Goal: Ask a question

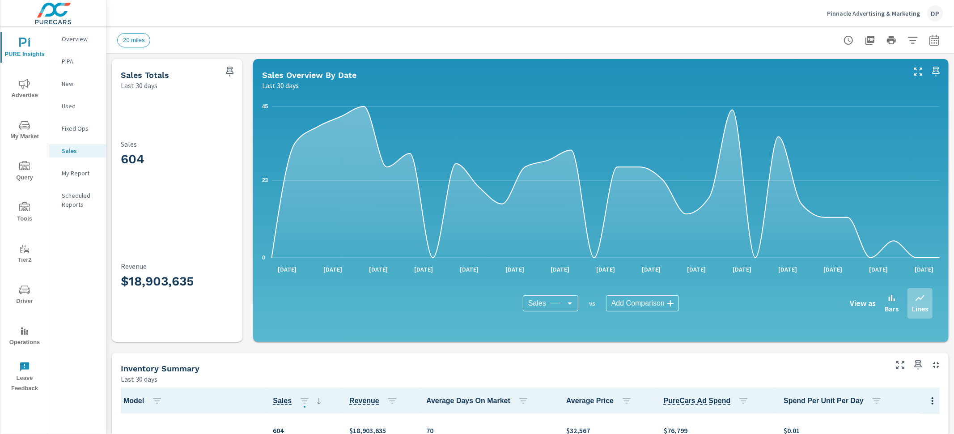
scroll to position [0, 0]
click at [917, 401] on icon "button" at bounding box center [922, 402] width 14 height 15
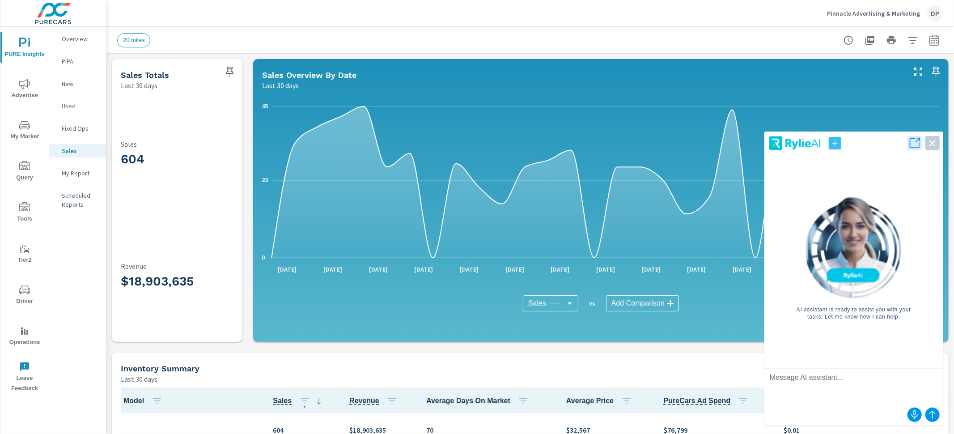
click at [854, 390] on textarea at bounding box center [853, 387] width 179 height 36
click at [836, 144] on icon "button" at bounding box center [835, 143] width 9 height 9
click at [781, 144] on img at bounding box center [795, 143] width 54 height 16
click at [913, 142] on icon "button" at bounding box center [914, 143] width 13 height 13
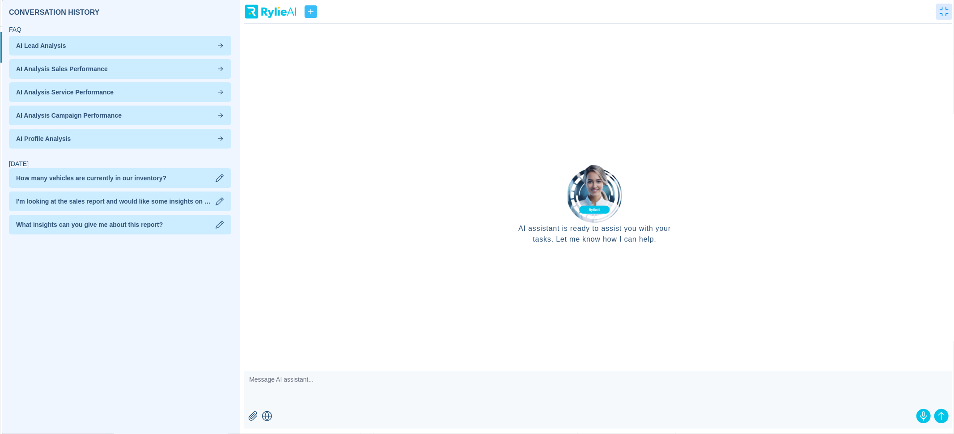
click at [105, 175] on span "How many vehicles are currently in our inventory?" at bounding box center [91, 178] width 150 height 9
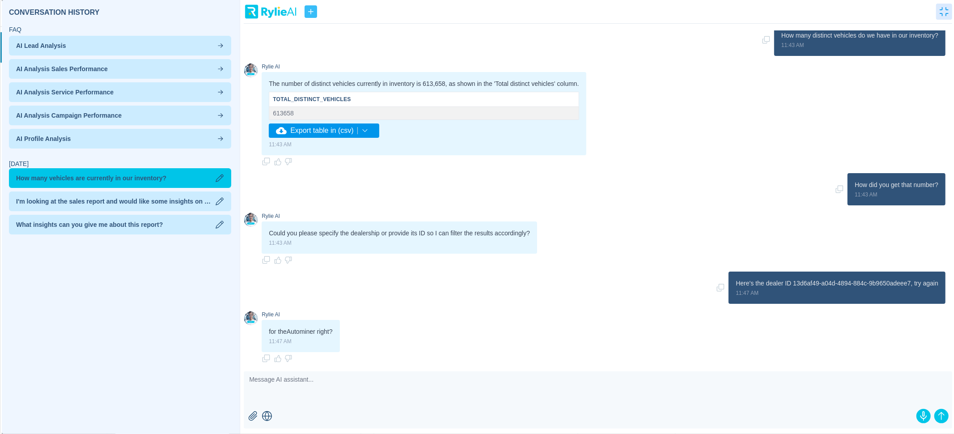
scroll to position [0, 0]
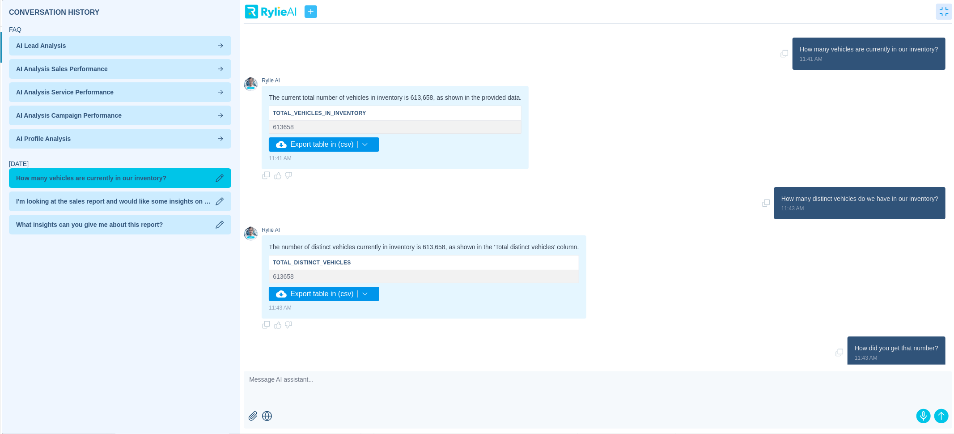
click at [915, 51] on p "How many vehicles are currently in our inventory?" at bounding box center [869, 49] width 139 height 9
click at [364, 386] on textarea at bounding box center [598, 389] width 709 height 36
paste textarea "How many vehicles are currently in our inventory?"
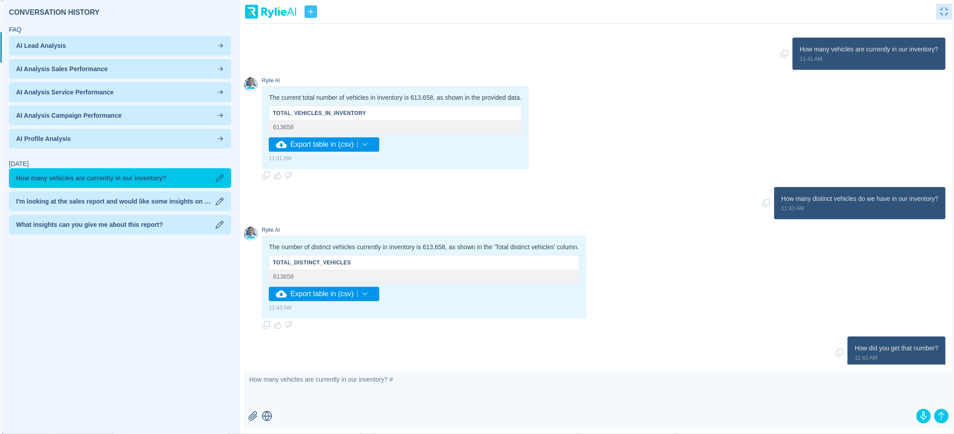
click at [426, 384] on textarea "How many vehicles are currently in our inventory? #" at bounding box center [598, 389] width 709 height 36
type textarea "How many vehicles are currently in our inventory? #pi"
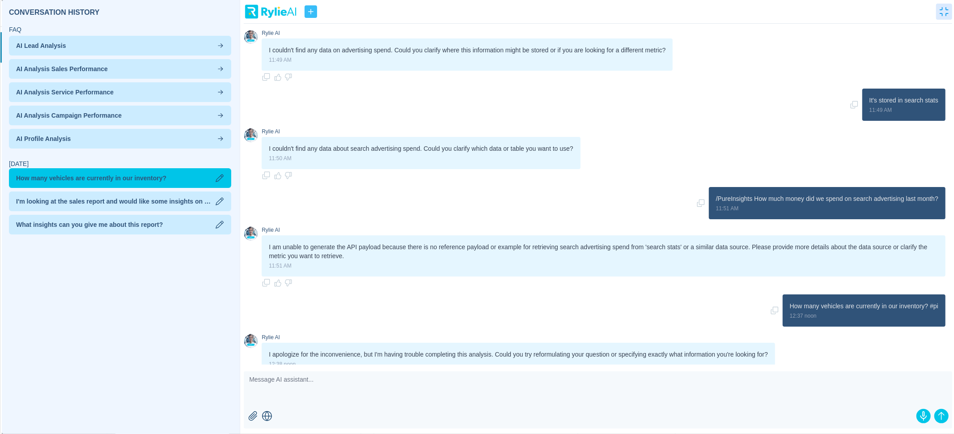
scroll to position [865, 0]
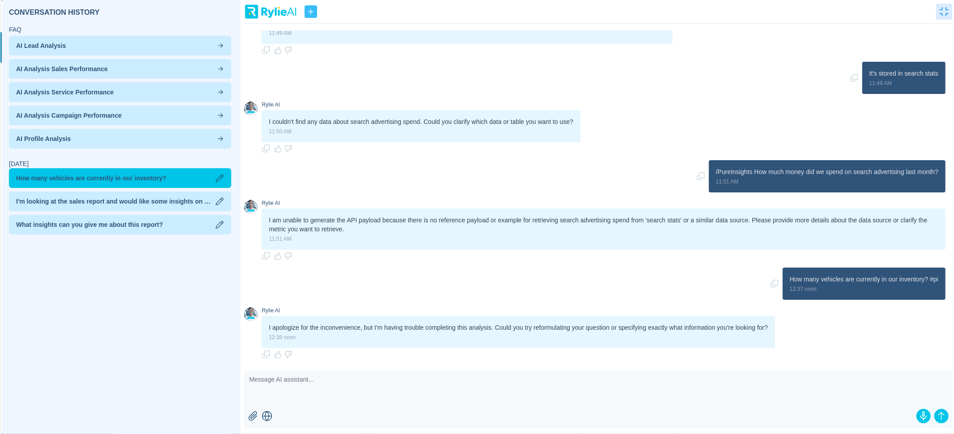
click at [772, 382] on textarea at bounding box center [598, 389] width 709 height 36
click at [597, 377] on textarea at bounding box center [598, 389] width 709 height 36
paste textarea
click at [798, 277] on p "How many vehicles are currently in our inventory? #pi" at bounding box center [864, 279] width 149 height 9
drag, startPoint x: 792, startPoint y: 279, endPoint x: 935, endPoint y: 278, distance: 143.1
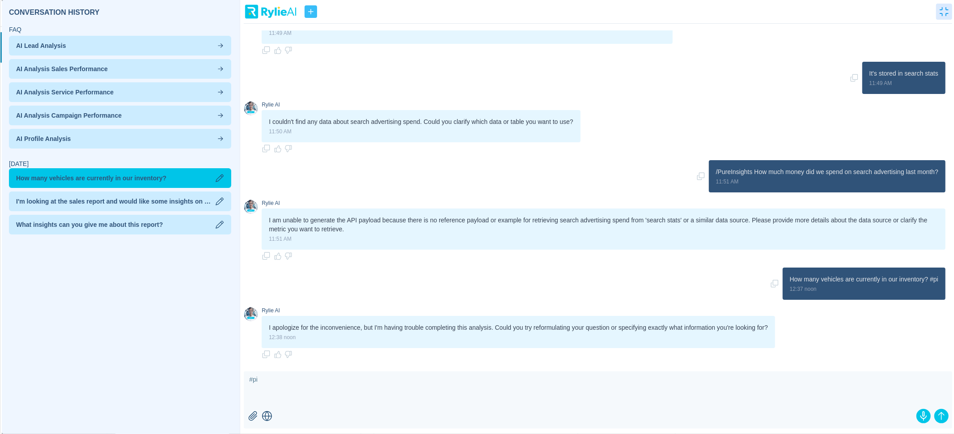
click at [935, 278] on p "How many vehicles are currently in our inventory? #pi" at bounding box center [864, 279] width 149 height 9
click at [326, 388] on textarea "#pi" at bounding box center [598, 389] width 709 height 36
paste textarea "How many vehicles are currently in our inventory?"
type textarea "#pi How many vehicles are currently in our inventory?"
click at [946, 413] on icon "submit" at bounding box center [941, 416] width 11 height 11
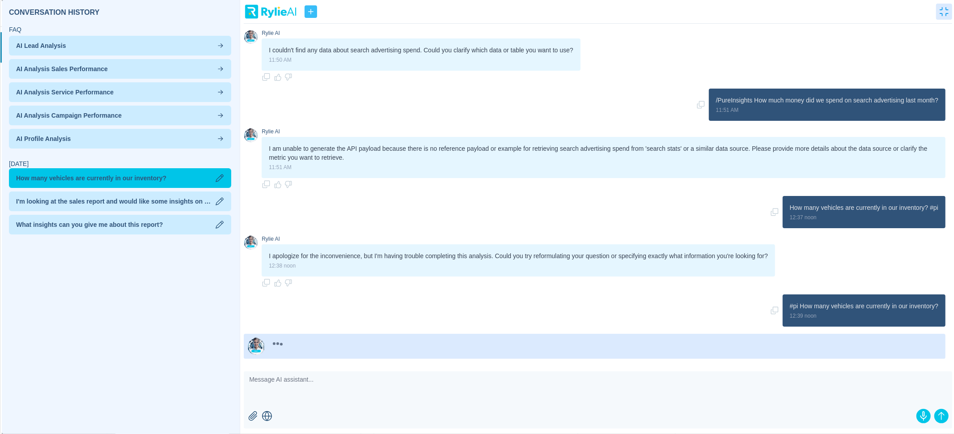
scroll to position [963, 0]
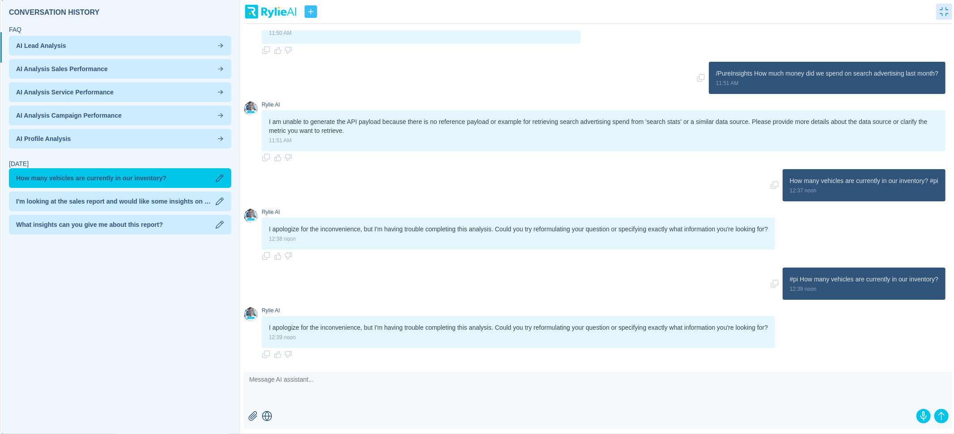
click at [406, 380] on textarea at bounding box center [598, 389] width 709 height 36
